Goal: Manage account settings

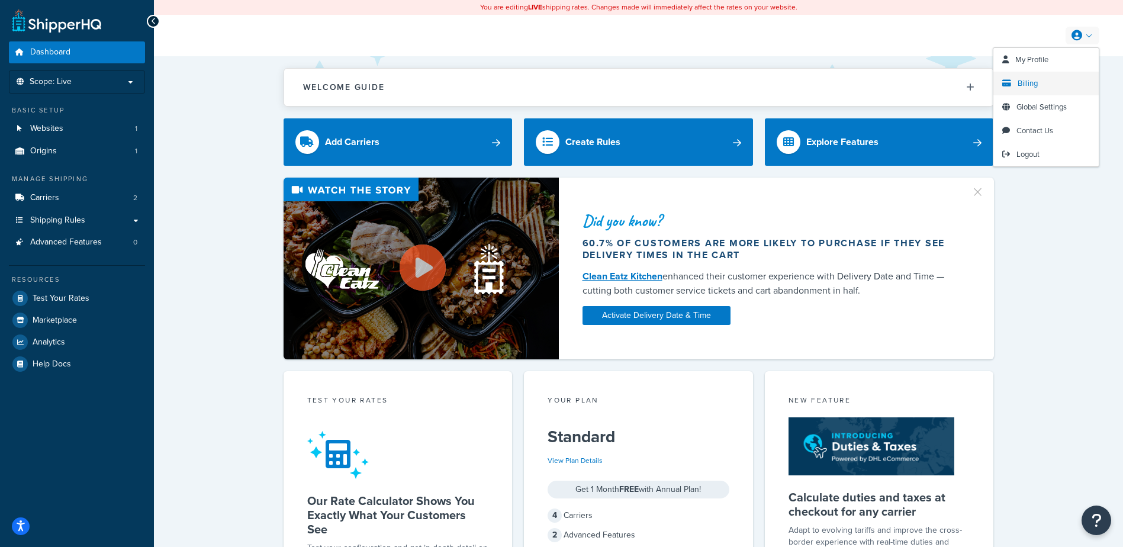
click at [1023, 84] on span "Billing" at bounding box center [1028, 83] width 20 height 11
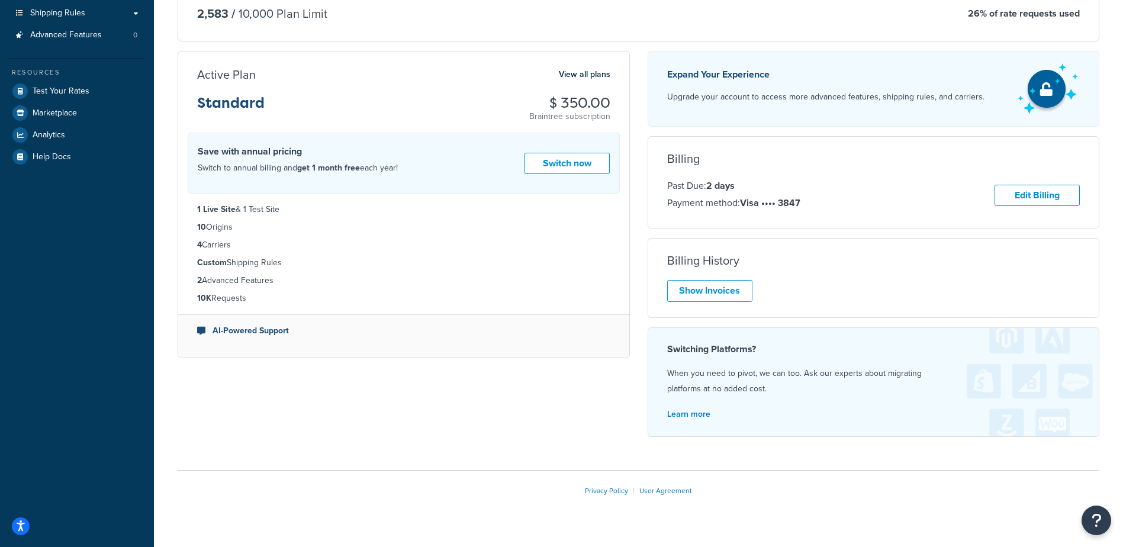
scroll to position [232, 0]
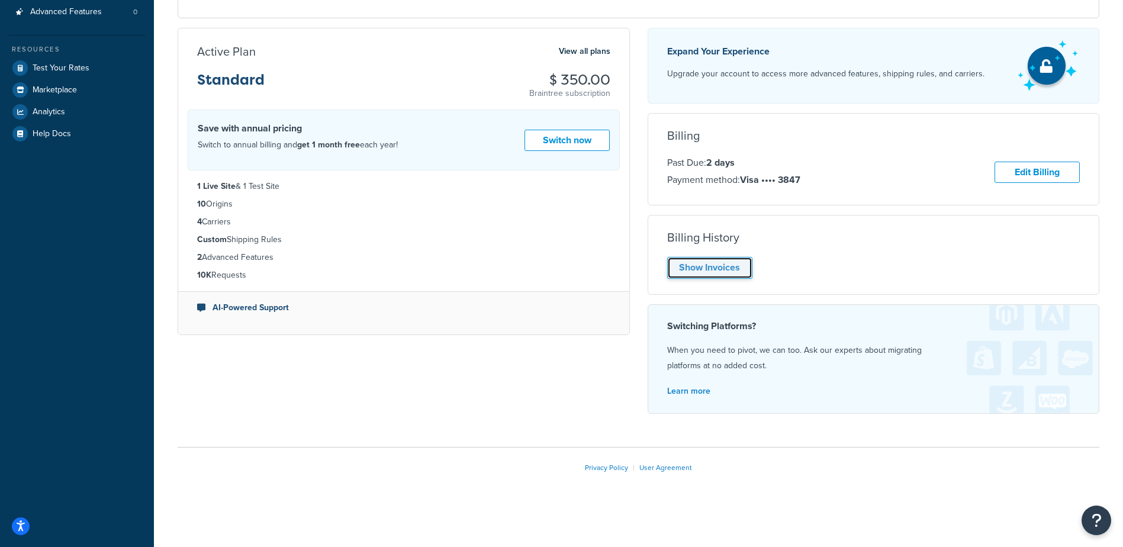
click at [701, 269] on link "Show Invoices" at bounding box center [709, 268] width 85 height 22
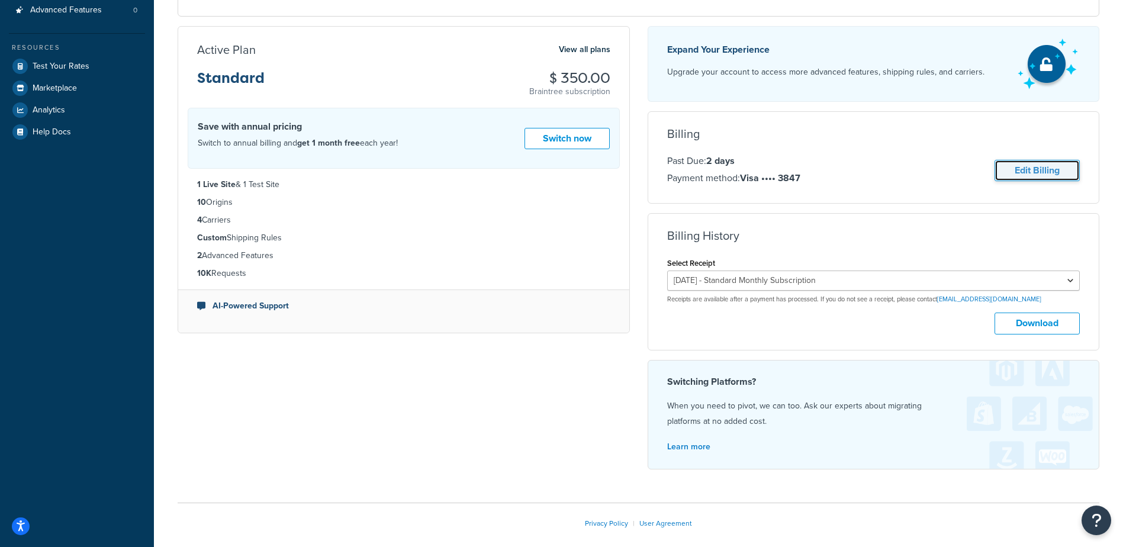
click at [1007, 171] on link "Edit Billing" at bounding box center [1037, 171] width 85 height 22
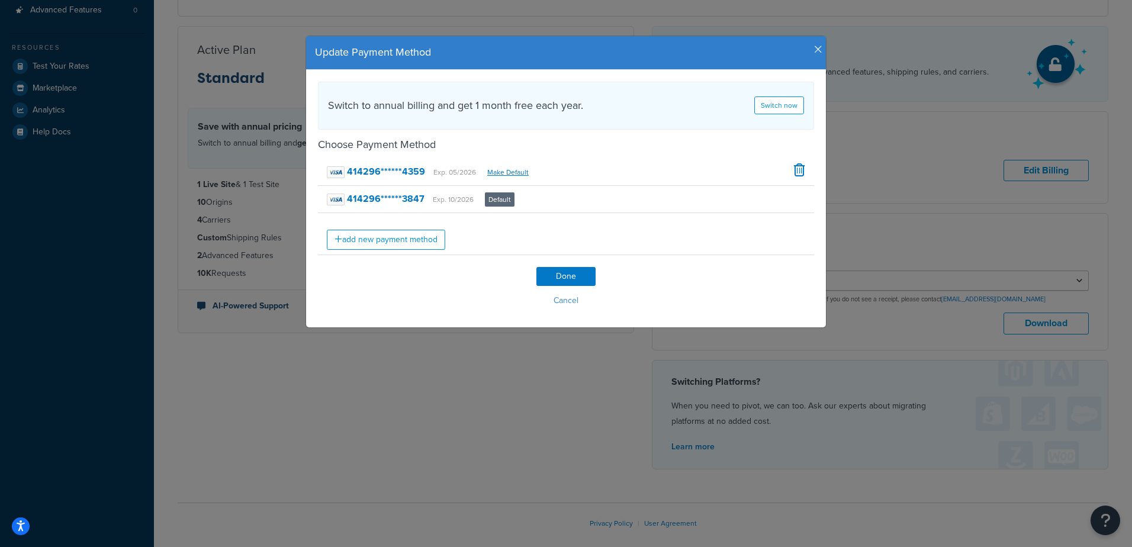
click at [815, 46] on icon "button" at bounding box center [818, 49] width 8 height 11
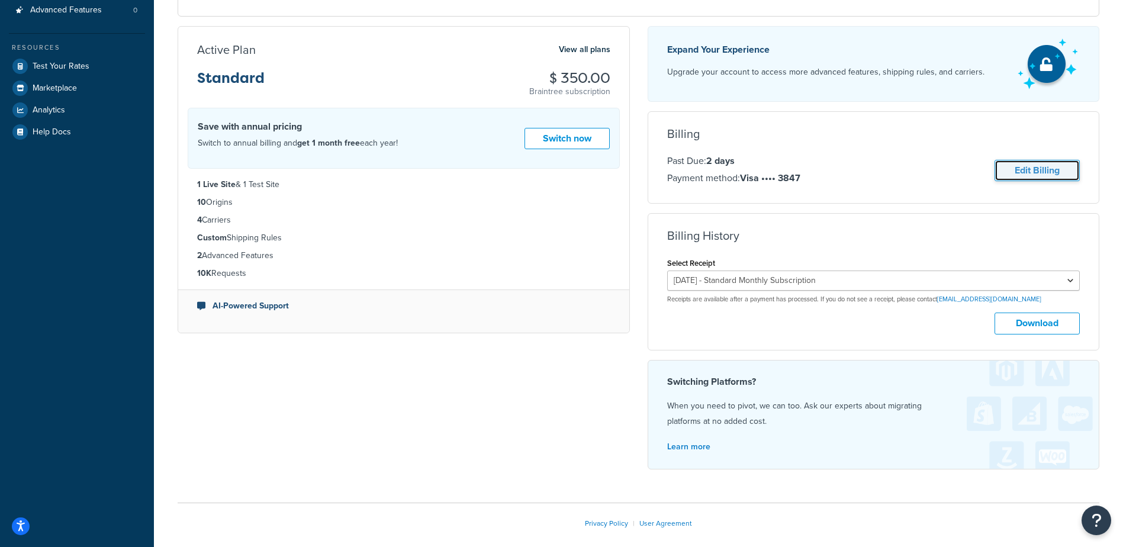
click at [1017, 173] on link "Edit Billing" at bounding box center [1037, 171] width 85 height 22
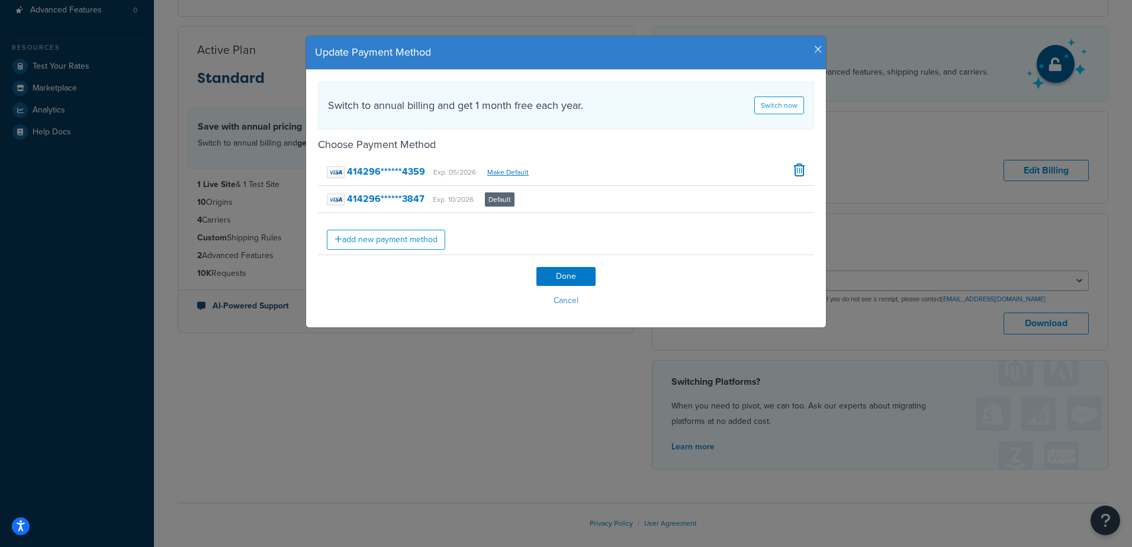
click at [814, 49] on icon "button" at bounding box center [818, 49] width 8 height 11
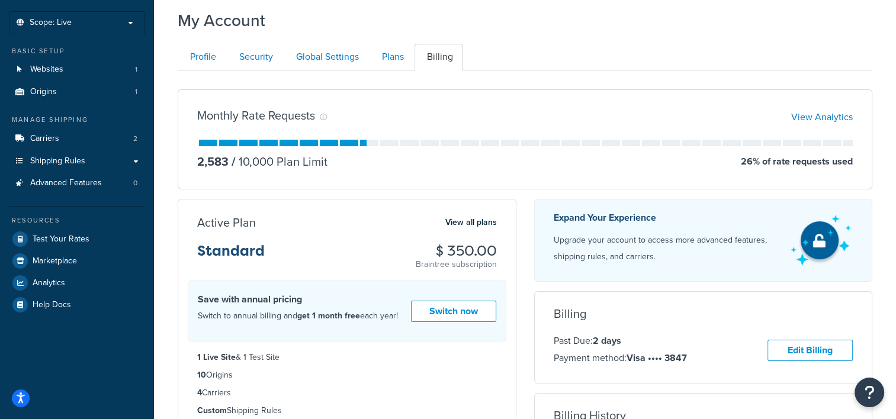
scroll to position [0, 0]
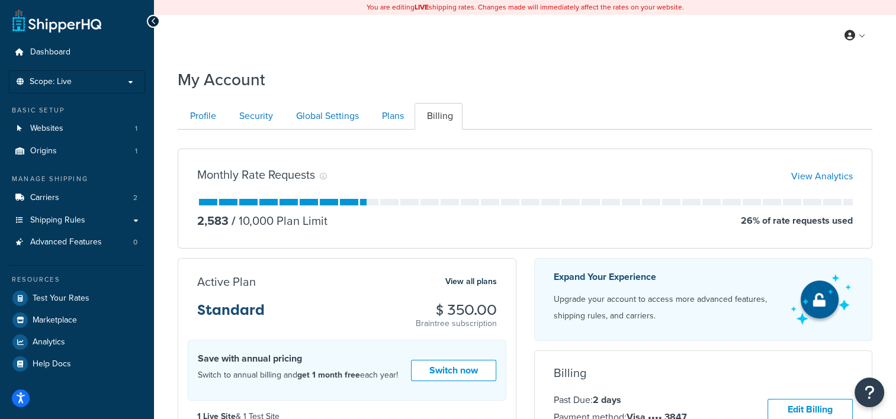
click at [680, 123] on ul "Profile Security Global Settings Plans Billing" at bounding box center [525, 116] width 694 height 27
click at [813, 65] on span "My Profile" at bounding box center [804, 59] width 33 height 11
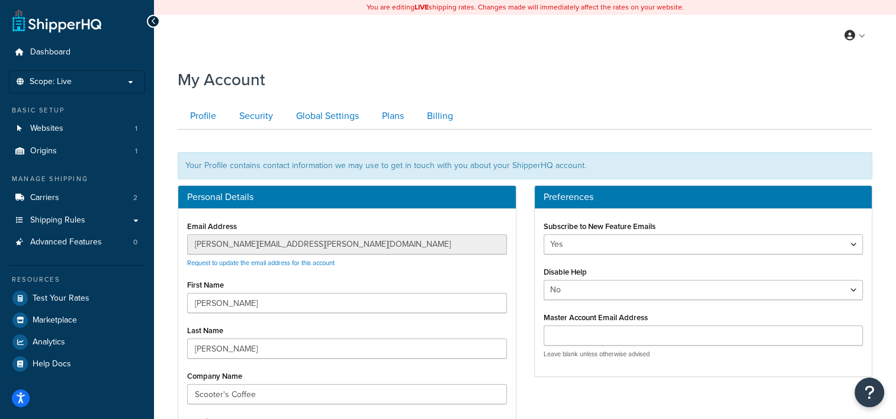
scroll to position [59, 0]
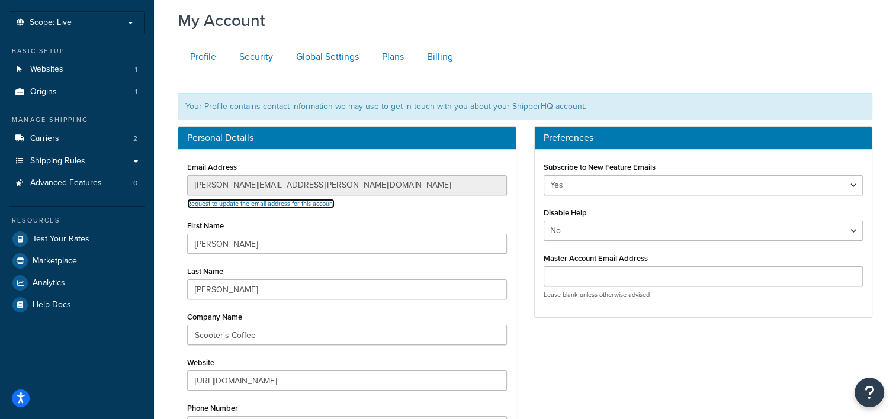
click at [327, 203] on link "Request to update the email address for this account" at bounding box center [260, 203] width 147 height 9
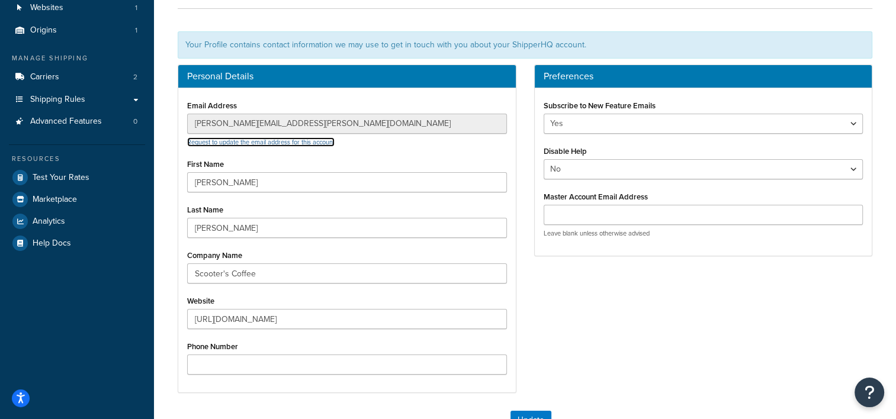
scroll to position [118, 0]
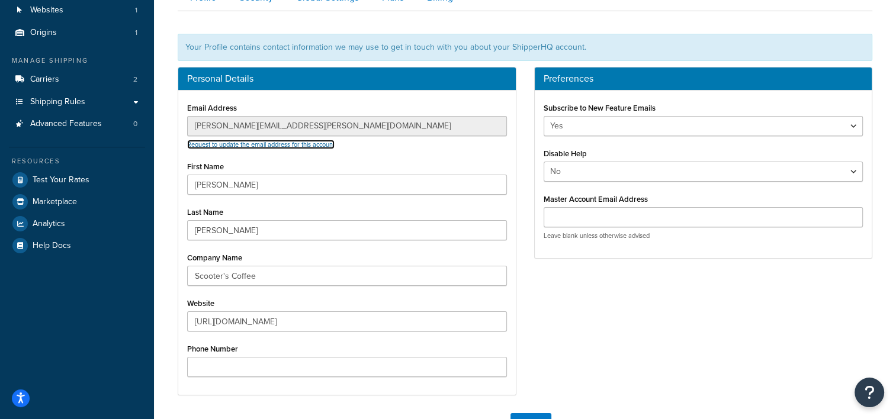
click at [323, 143] on link "Request to update the email address for this account" at bounding box center [260, 144] width 147 height 9
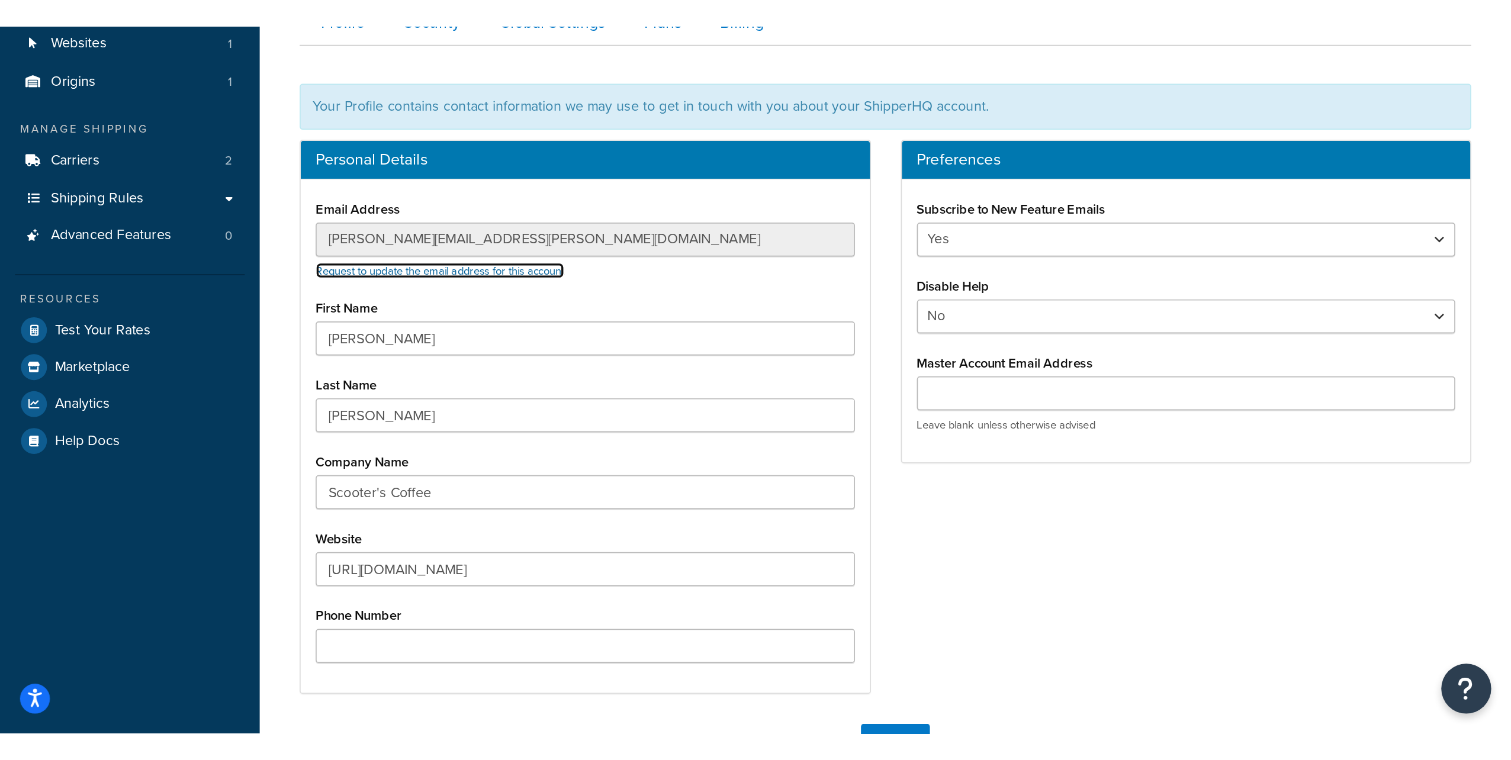
scroll to position [0, 0]
